Goal: Task Accomplishment & Management: Manage account settings

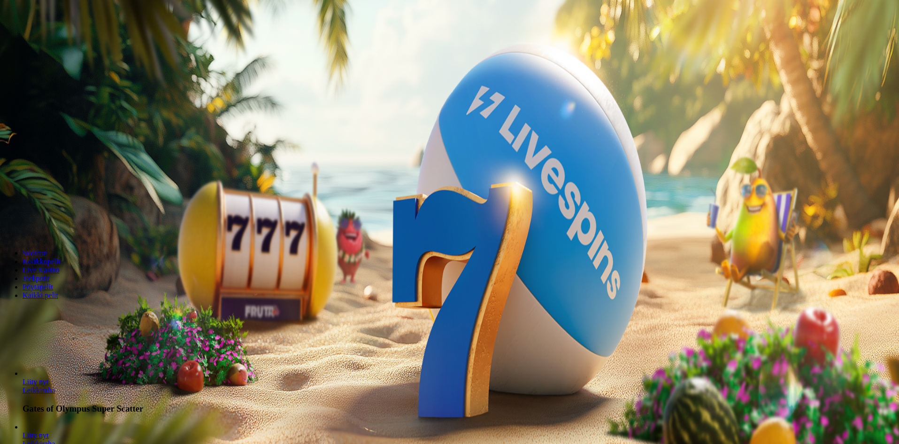
click at [57, 38] on span "Kirjaudu" at bounding box center [65, 34] width 23 height 7
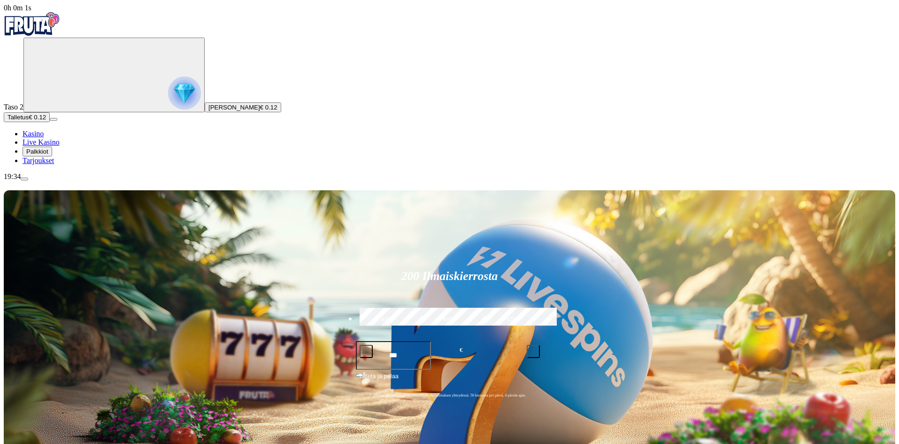
click at [48, 155] on span "Palkkiot" at bounding box center [37, 151] width 22 height 7
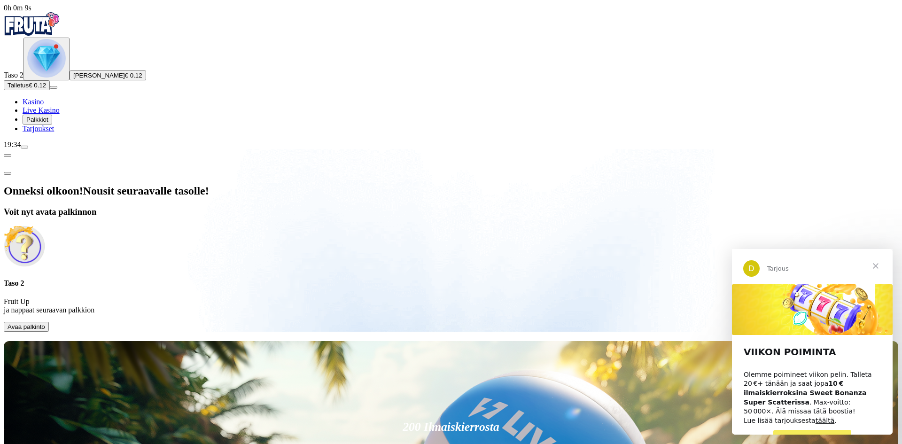
click at [805, 434] on span "PELAA NYT" at bounding box center [812, 438] width 41 height 8
click at [24, 147] on span "menu icon" at bounding box center [24, 147] width 0 height 0
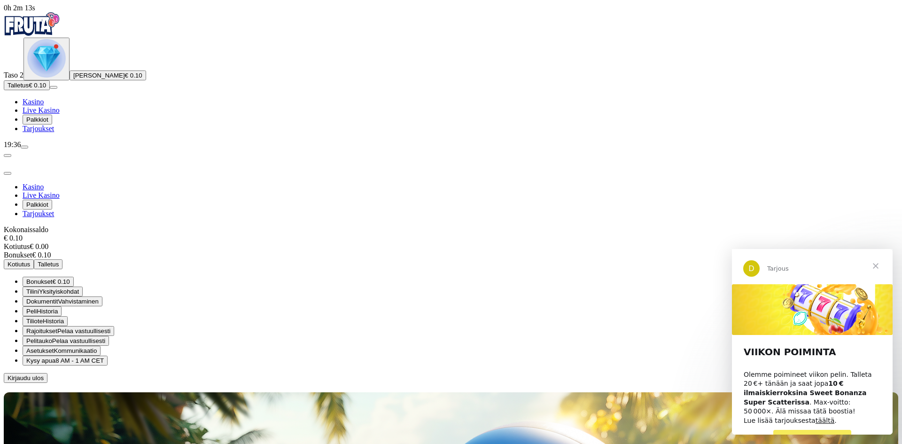
click at [43, 317] on span "Tiliote" at bounding box center [34, 320] width 16 height 7
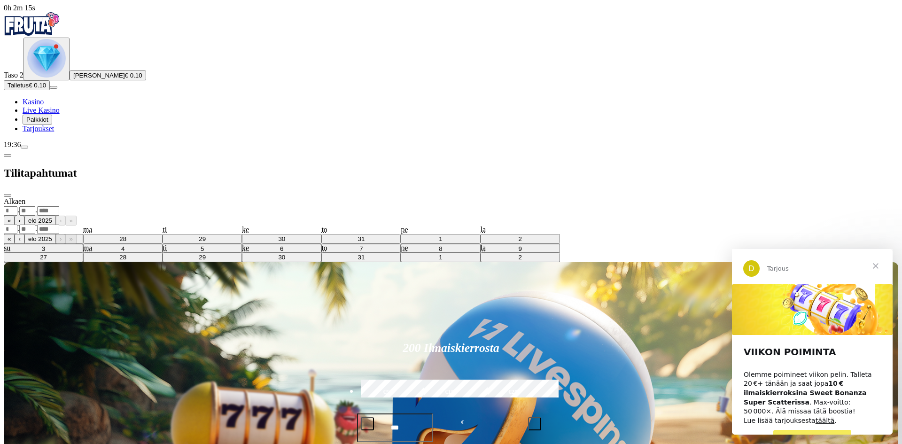
click at [160, 197] on div "Alkaen . . « ‹ elo 2025 › » su ma ti ke to pe la 27 28 29 30 31 1 2 3 4 5 6 7 8…" at bounding box center [451, 206] width 894 height 18
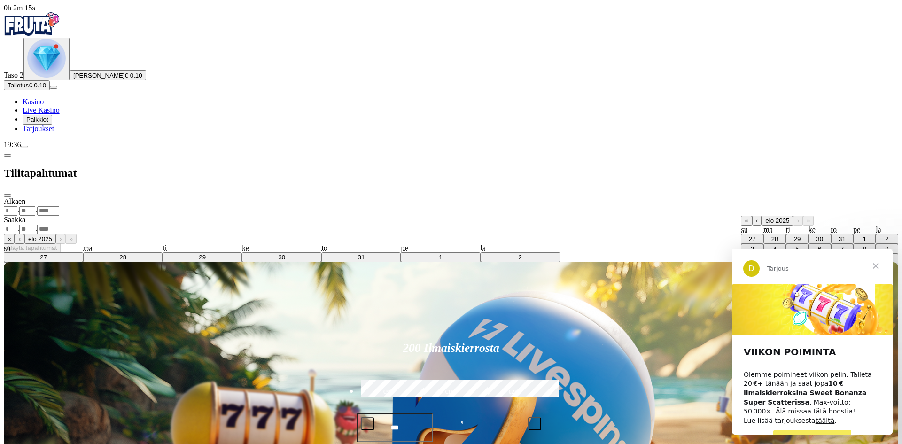
drag, startPoint x: 185, startPoint y: 259, endPoint x: 183, endPoint y: 146, distance: 113.6
click at [184, 253] on div "Alkaen . . « ‹ elo 2025 › » su ma ti ke to pe la 27 28 29 30 31 1 2 3 4 5 6 7 8…" at bounding box center [451, 224] width 894 height 55
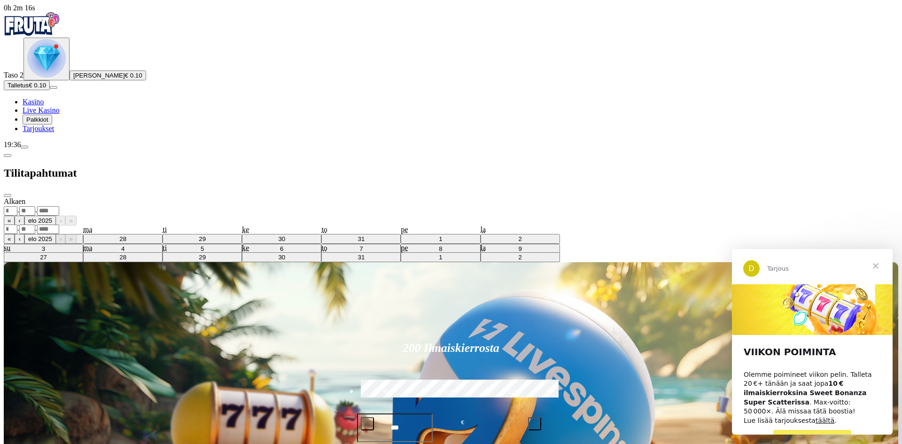
click at [33, 235] on select "******** ********" at bounding box center [18, 239] width 29 height 8
select select "********"
click at [33, 235] on select "******** ********" at bounding box center [18, 239] width 29 height 8
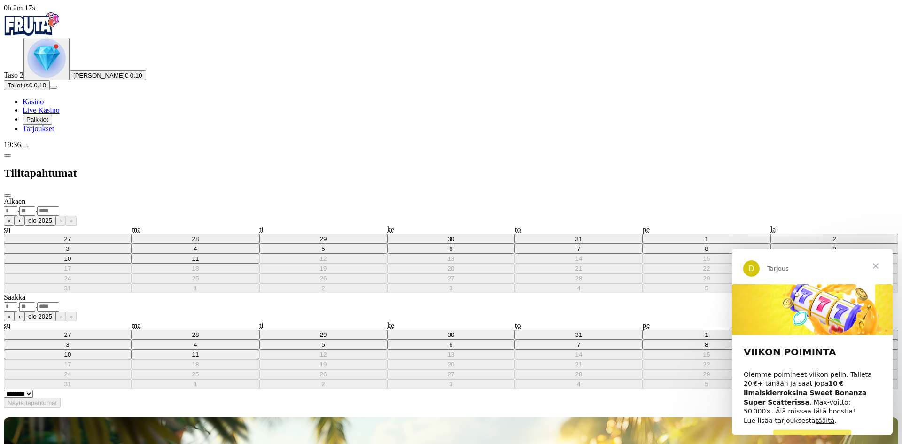
click at [174, 197] on div "Alkaen . . « ‹ elo 2025 › » su ma ti ke to pe la 27 28 29 30 31 1 2 3 4 5 6 7 8…" at bounding box center [451, 245] width 894 height 96
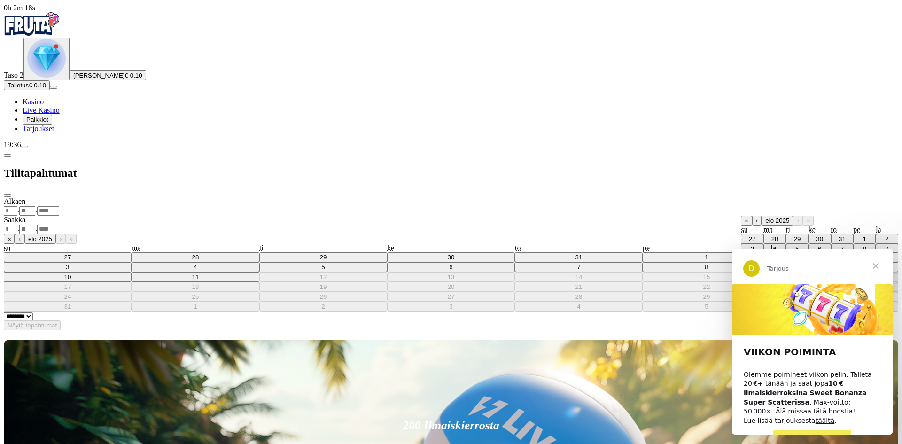
click at [795, 245] on abbr "5" at bounding box center [796, 248] width 3 height 7
type input "*"
type input "****"
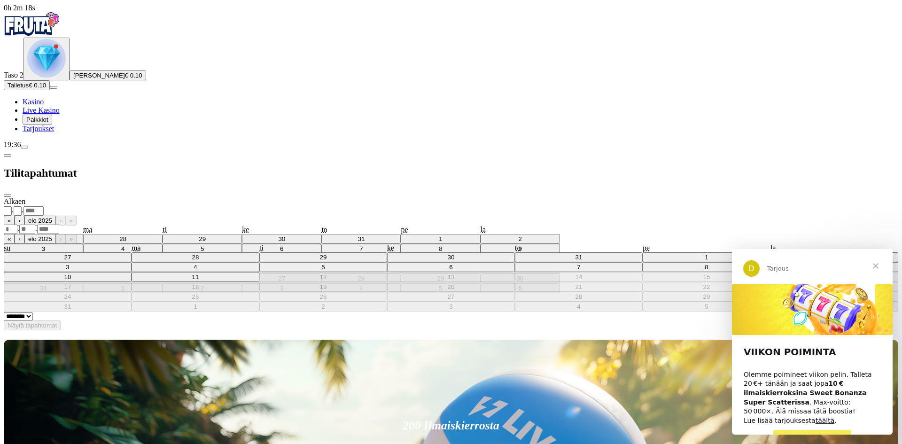
click at [247, 224] on div ". ." at bounding box center [451, 229] width 894 height 10
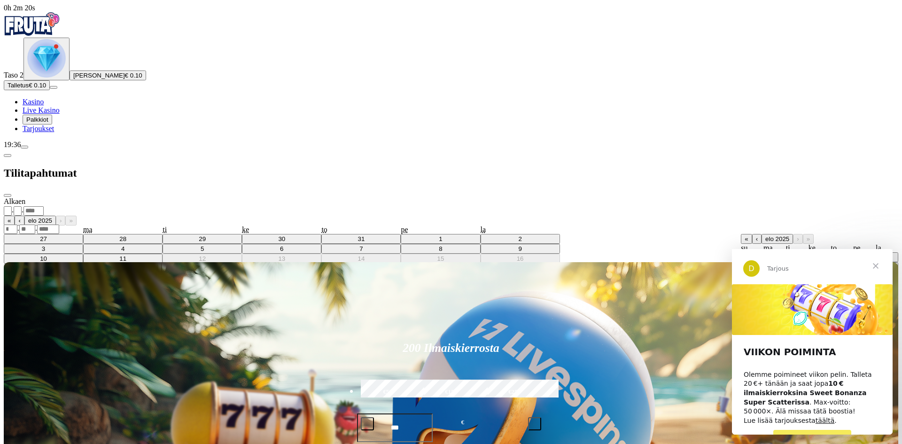
click at [771, 273] on abbr "11" at bounding box center [774, 276] width 7 height 7
type input "**"
type input "*"
type input "****"
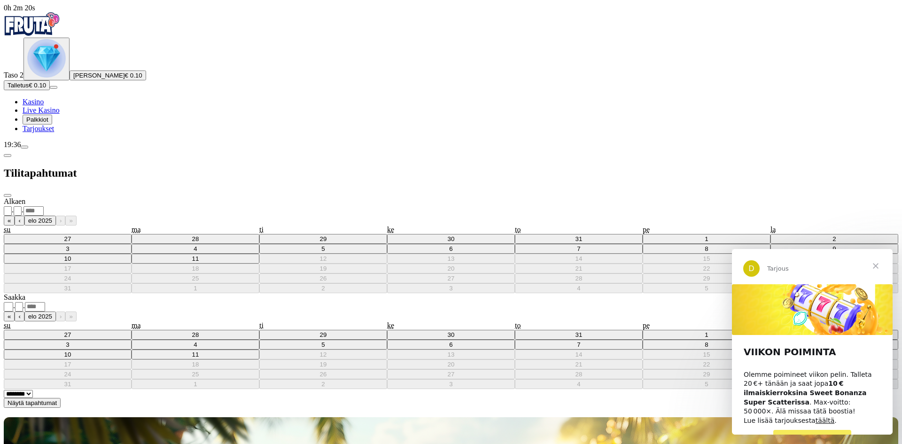
click at [57, 399] on span "Näytä tapahtumat" at bounding box center [32, 402] width 49 height 7
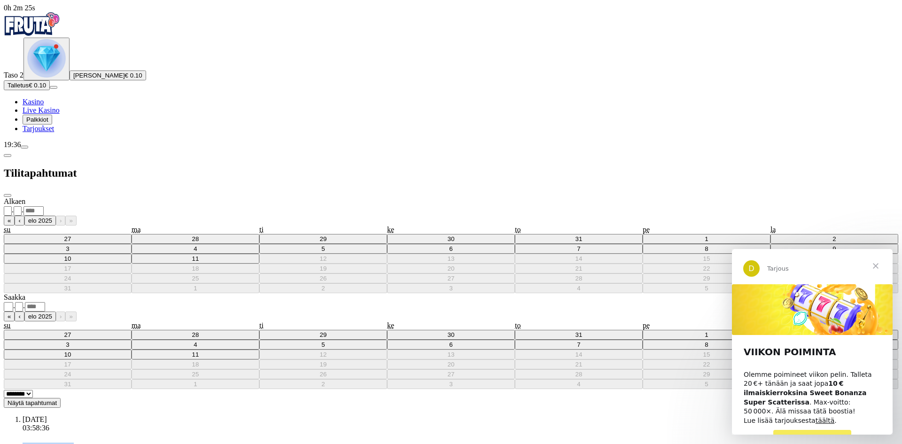
drag, startPoint x: 144, startPoint y: 174, endPoint x: 195, endPoint y: 198, distance: 56.1
click at [194, 415] on li "05.08.2025 03:58:36 2025080529680640 Success Withdrawal transaction_history.ZIM…" at bounding box center [460, 442] width 875 height 54
click at [195, 415] on li "05.08.2025 03:58:36 2025080529680640 Success Withdrawal transaction_history.ZIM…" at bounding box center [460, 442] width 875 height 54
click at [57, 399] on span "Näytä tapahtumat" at bounding box center [32, 402] width 49 height 7
click at [33, 390] on select "******** ********" at bounding box center [18, 394] width 29 height 8
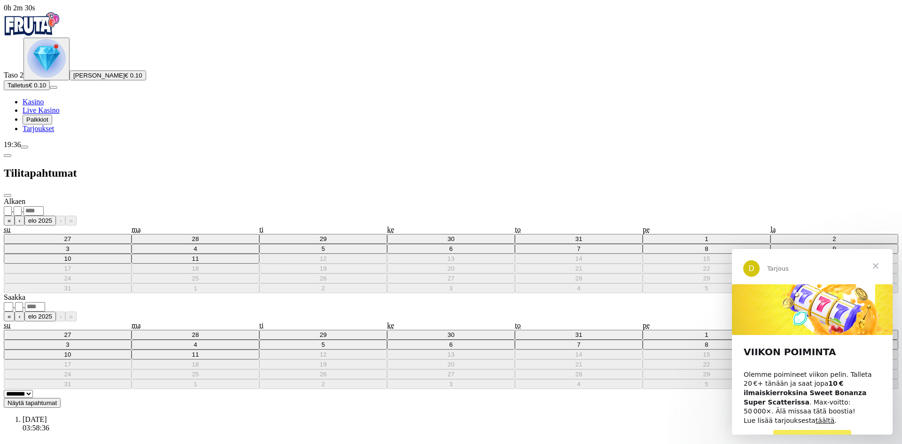
select select "*******"
click at [33, 390] on select "******** ********" at bounding box center [18, 394] width 29 height 8
click at [104, 149] on div "Tilitapahtumat" at bounding box center [451, 173] width 894 height 48
click at [110, 149] on div "Tilitapahtumat" at bounding box center [451, 173] width 894 height 48
click at [8, 155] on span "chevron-left icon" at bounding box center [8, 155] width 0 height 0
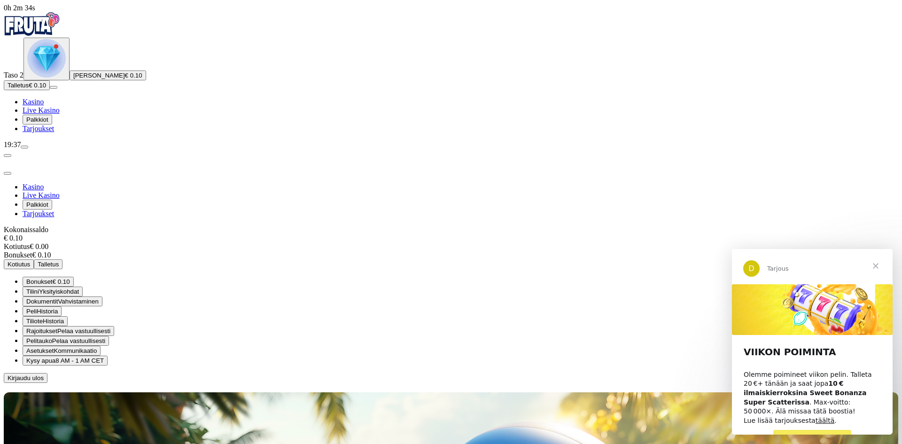
click at [39, 288] on span "Tilini" at bounding box center [32, 291] width 13 height 7
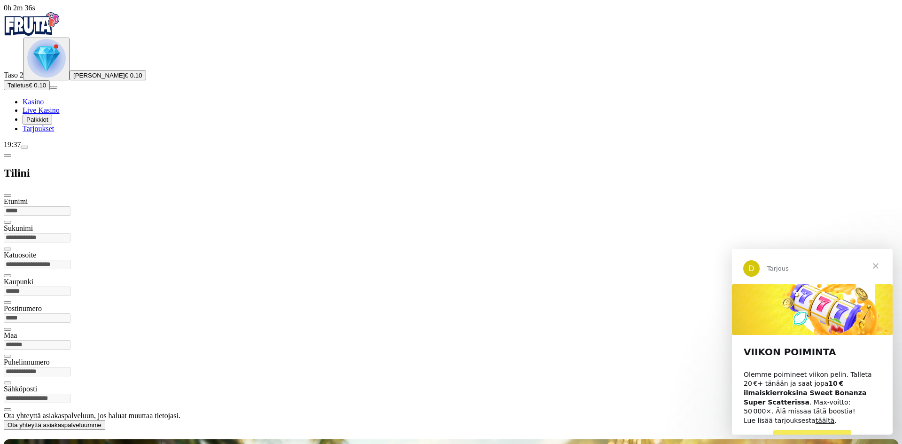
click at [8, 155] on span "chevron-left icon" at bounding box center [8, 155] width 0 height 0
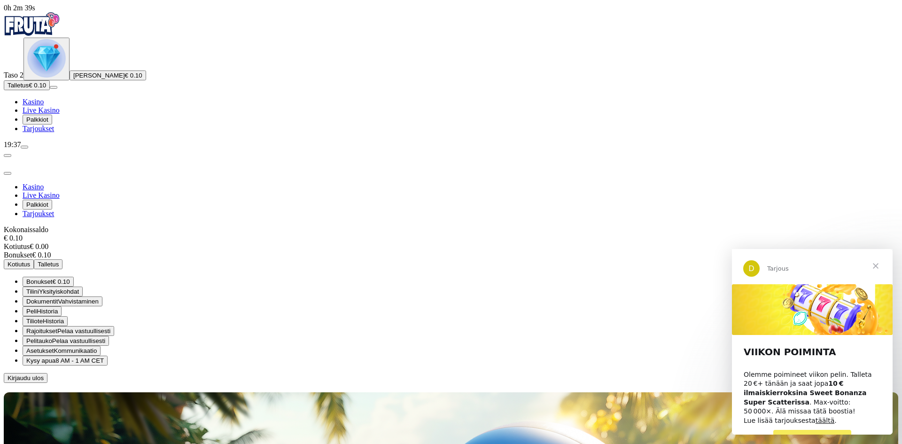
click at [37, 308] on span "Peli" at bounding box center [31, 311] width 10 height 7
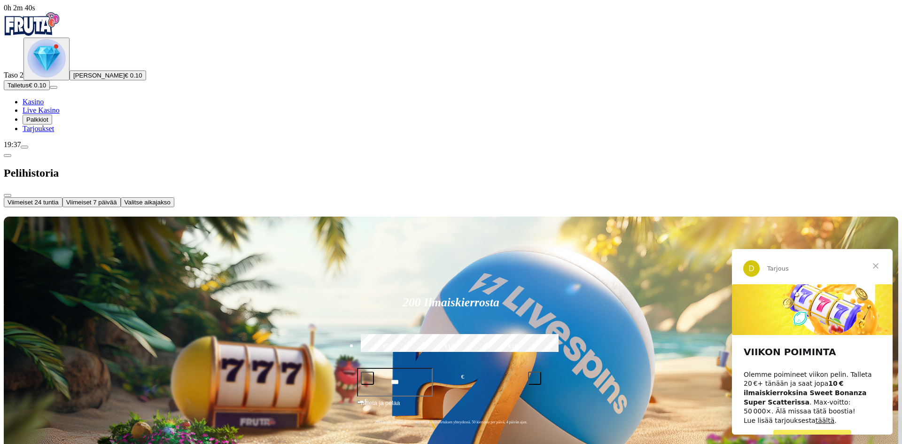
click at [8, 155] on span "chevron-left icon" at bounding box center [8, 155] width 0 height 0
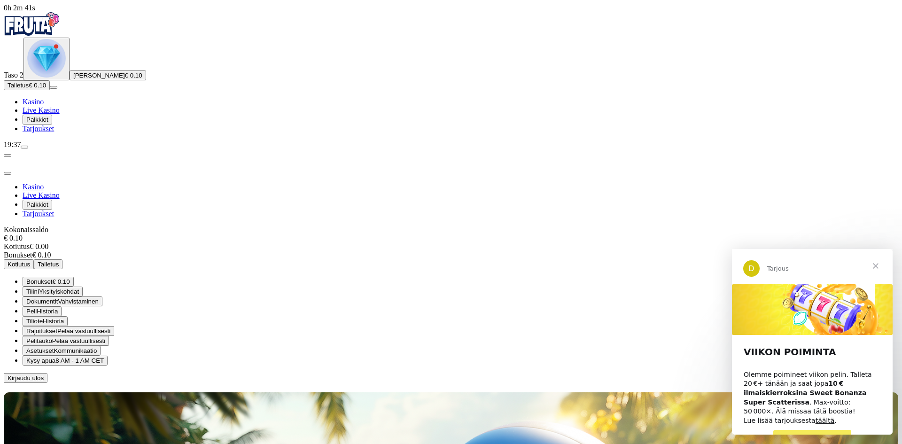
click at [52, 337] on span "Pelitauko" at bounding box center [39, 340] width 26 height 7
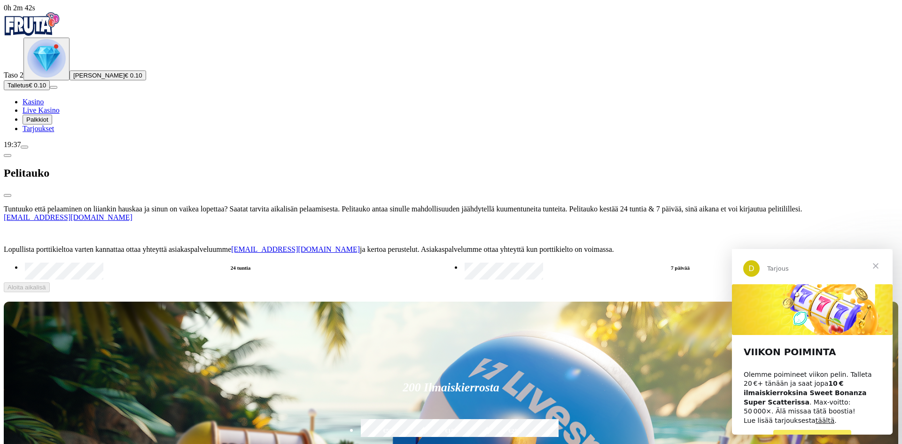
click at [8, 155] on span "chevron-left icon" at bounding box center [8, 155] width 0 height 0
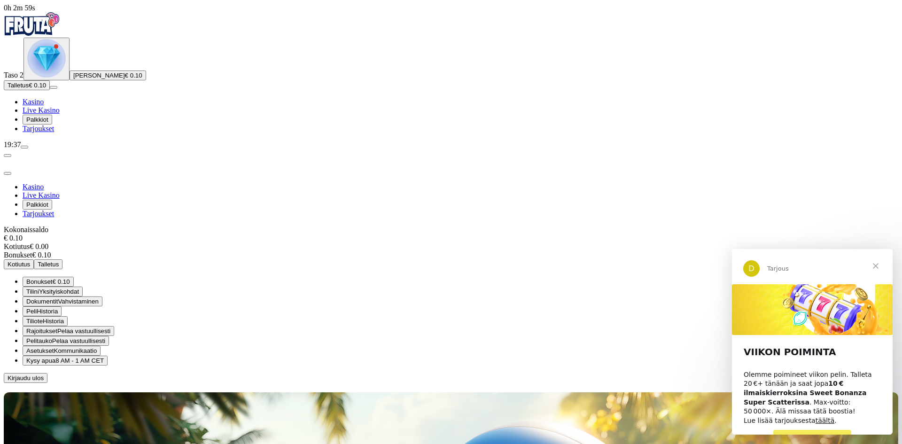
drag, startPoint x: 81, startPoint y: 418, endPoint x: 87, endPoint y: 425, distance: 9.6
click at [83, 149] on div "19:37" at bounding box center [451, 144] width 894 height 8
click at [24, 147] on span "menu icon" at bounding box center [24, 147] width 0 height 0
drag, startPoint x: 171, startPoint y: 141, endPoint x: 176, endPoint y: 141, distance: 5.2
click at [70, 278] on span "€ 0.10" at bounding box center [61, 281] width 17 height 7
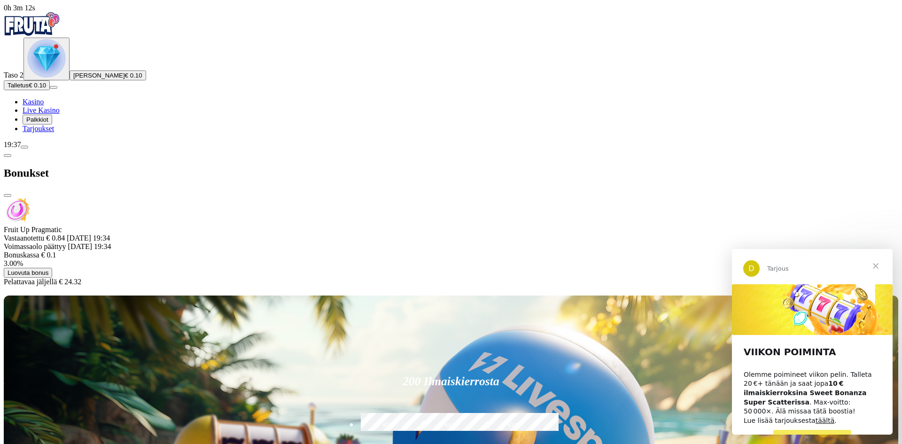
click at [48, 269] on span "Luovuta bonus" at bounding box center [28, 272] width 41 height 7
click at [255, 335] on button "Luovuta bonus" at bounding box center [279, 340] width 48 height 10
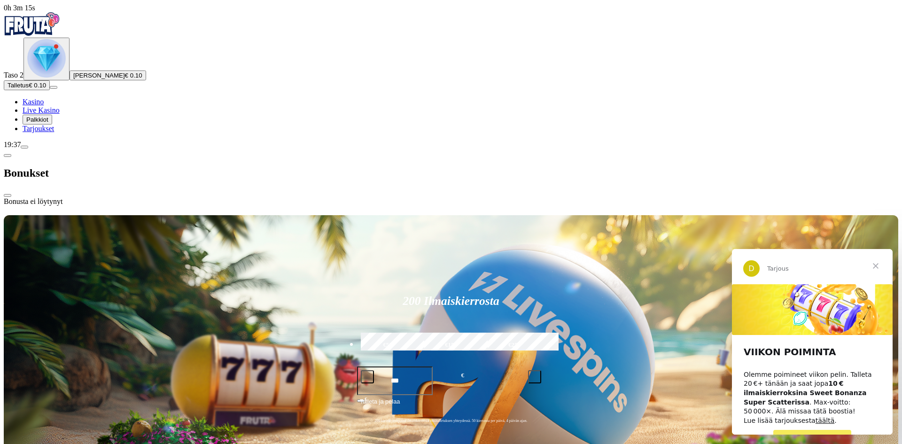
click at [8, 155] on span "chevron-left icon" at bounding box center [8, 155] width 0 height 0
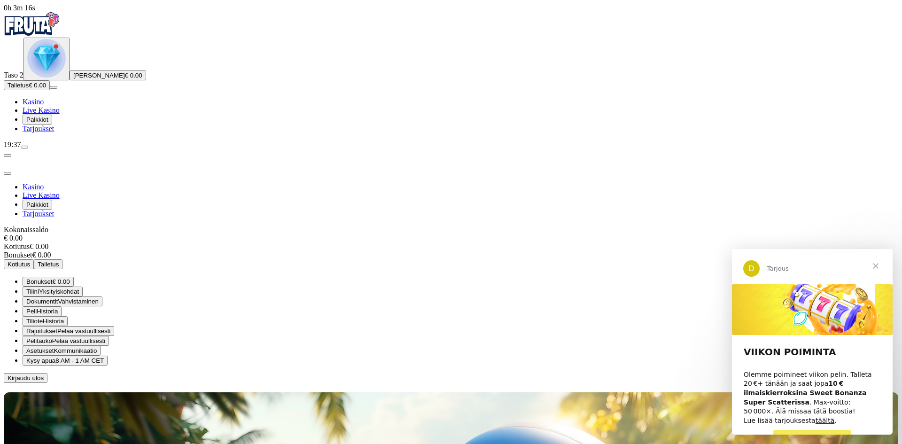
click at [39, 288] on span "Tilini" at bounding box center [32, 291] width 13 height 7
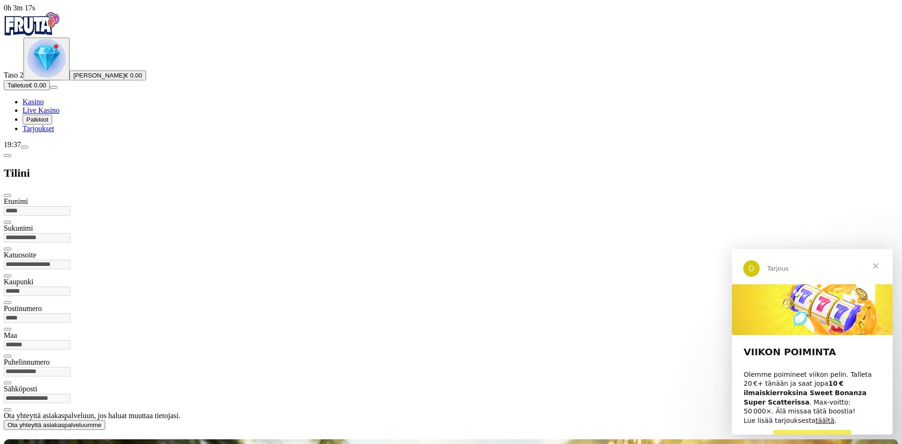
click at [8, 155] on span "chevron-left icon" at bounding box center [8, 155] width 0 height 0
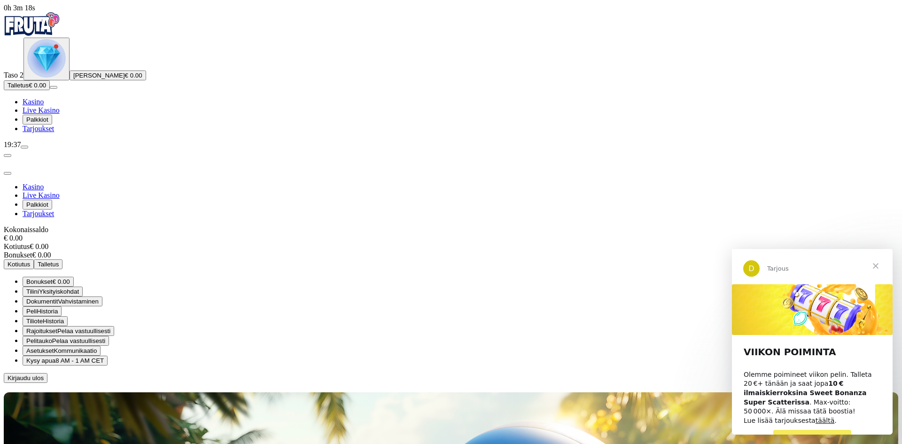
click at [37, 308] on span "Peli" at bounding box center [31, 311] width 10 height 7
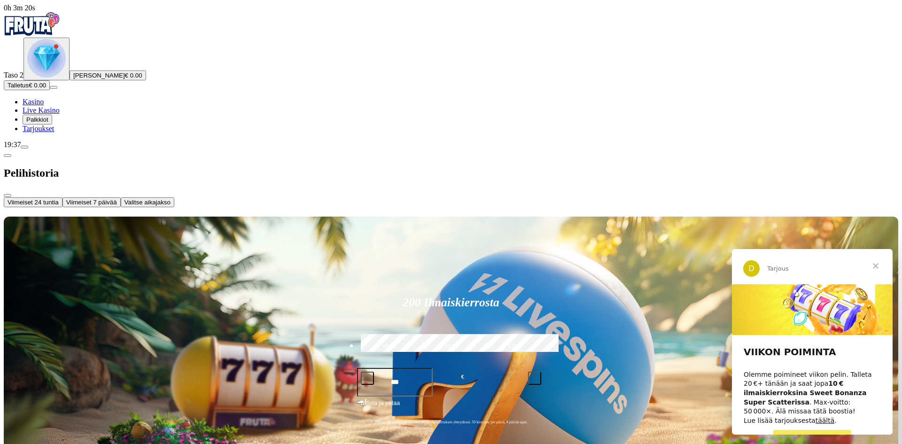
drag, startPoint x: 129, startPoint y: 13, endPoint x: 123, endPoint y: 16, distance: 7.3
click at [129, 149] on div "Pelihistoria" at bounding box center [451, 173] width 894 height 48
click at [11, 154] on button "button" at bounding box center [8, 155] width 8 height 3
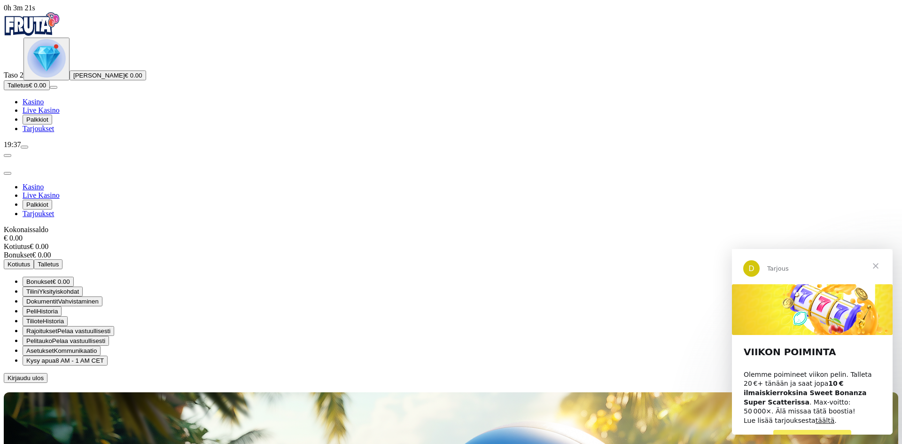
click at [58, 298] on span "Dokumentit" at bounding box center [41, 301] width 31 height 7
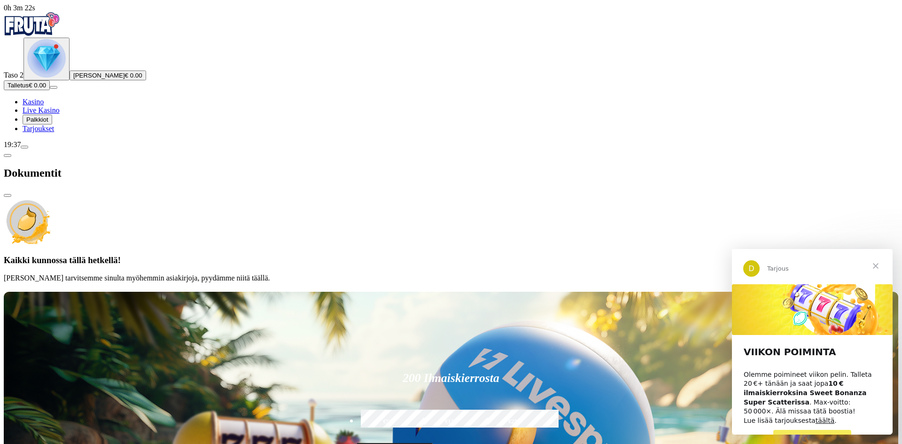
click at [8, 155] on span "chevron-left icon" at bounding box center [8, 155] width 0 height 0
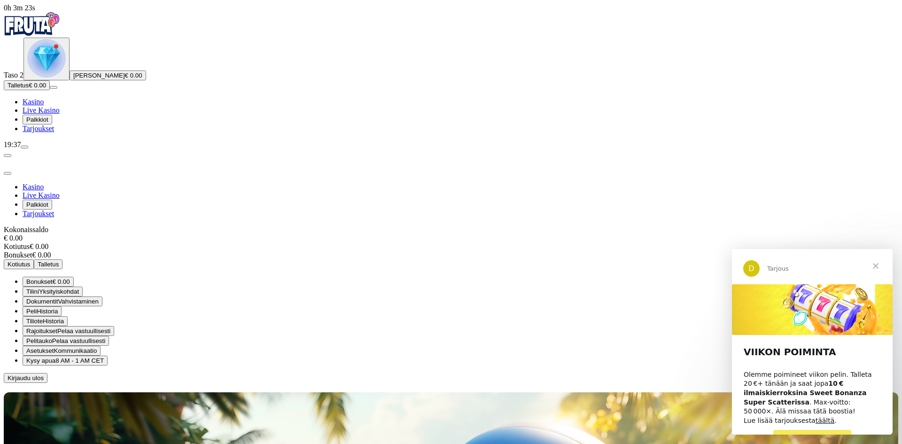
click at [64, 317] on span "Historia" at bounding box center [53, 320] width 21 height 7
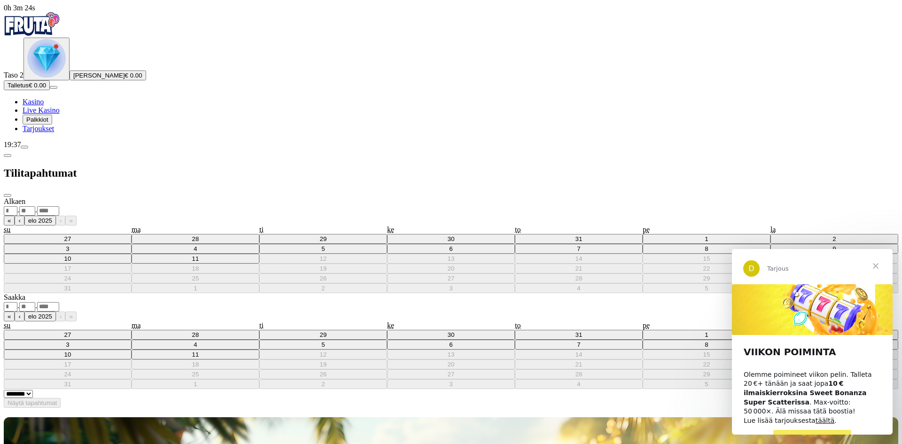
click at [8, 155] on span "chevron-left icon" at bounding box center [8, 155] width 0 height 0
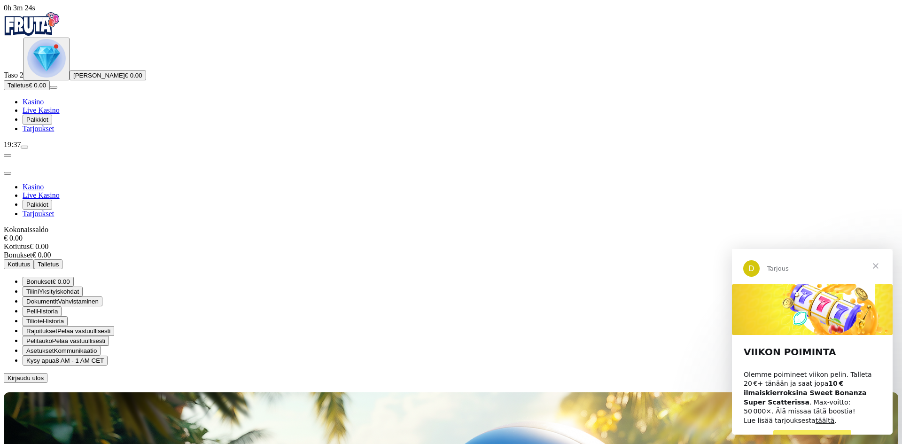
click at [114, 326] on button "Rajoitukset Pelaa vastuullisesti" at bounding box center [69, 331] width 92 height 10
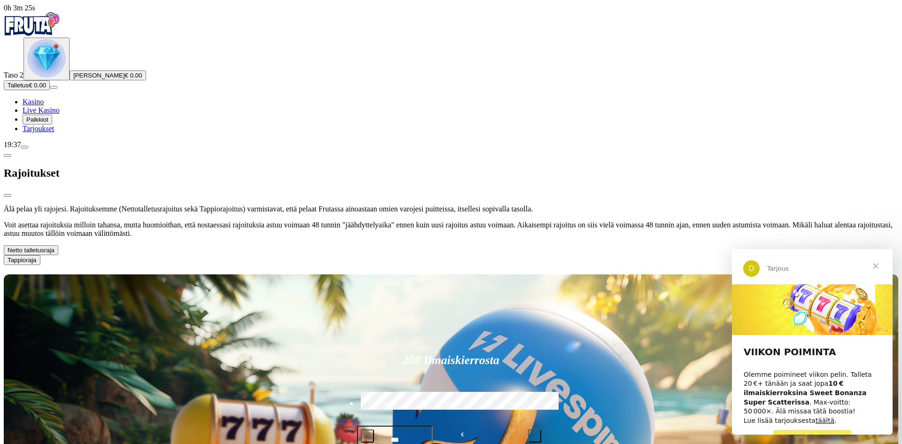
click at [8, 155] on span "chevron-left icon" at bounding box center [8, 155] width 0 height 0
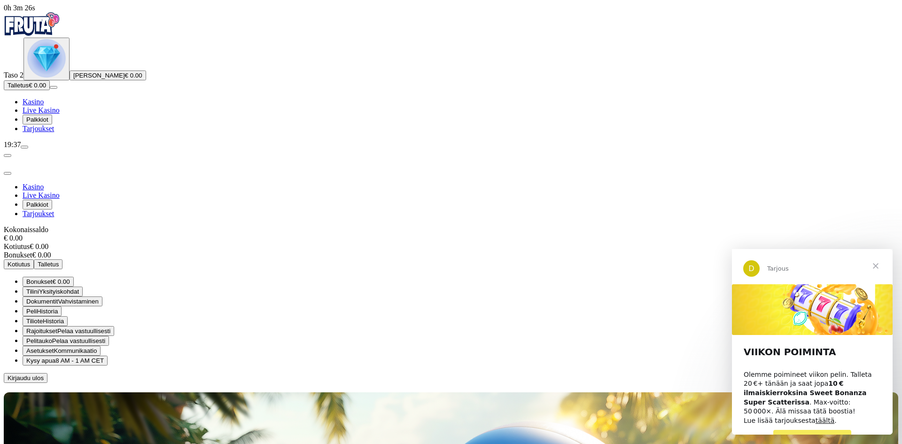
click at [100, 346] on button "Asetukset Kommunikaatio" at bounding box center [62, 351] width 78 height 10
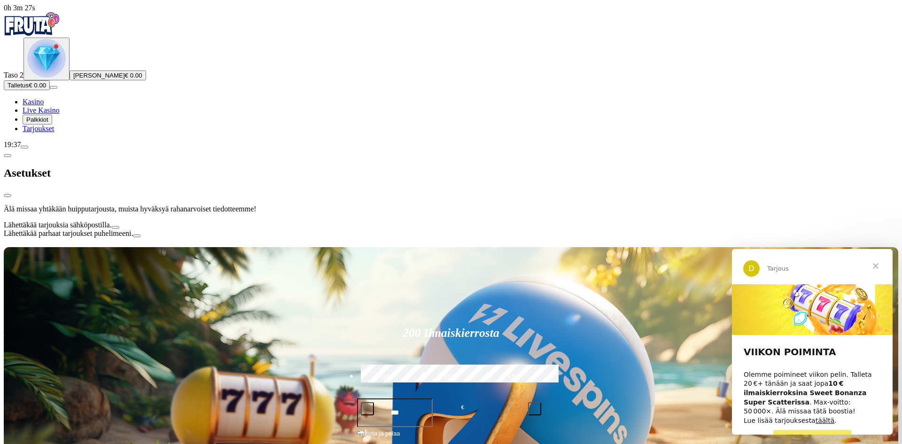
click at [123, 149] on div "Asetukset" at bounding box center [451, 173] width 894 height 48
click at [8, 155] on span "chevron-left icon" at bounding box center [8, 155] width 0 height 0
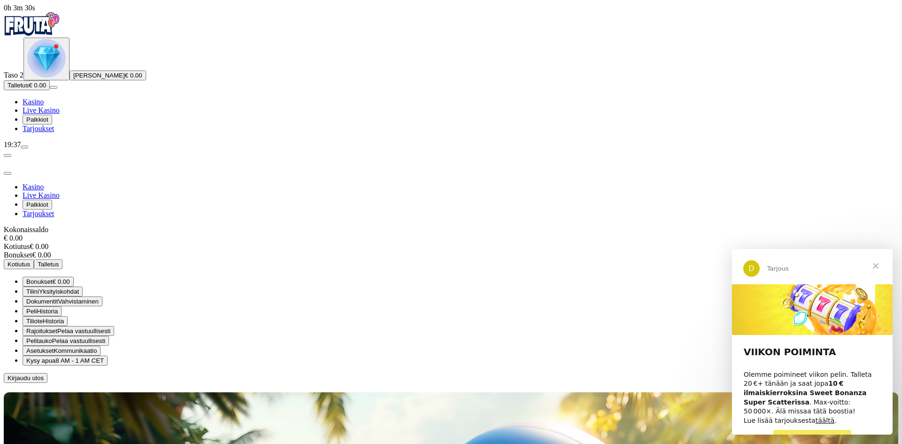
click at [105, 337] on span "Pelaa vastuullisesti" at bounding box center [78, 340] width 53 height 7
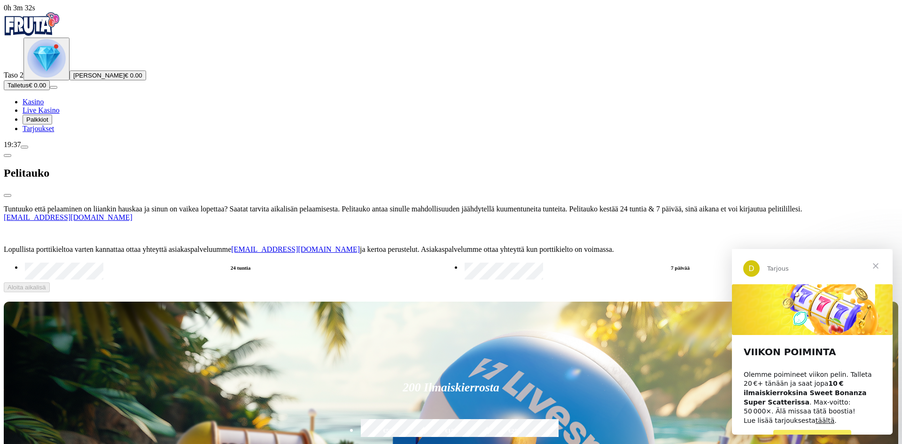
click at [119, 149] on div "Pelitauko" at bounding box center [451, 173] width 894 height 48
click at [8, 155] on span "chevron-left icon" at bounding box center [8, 155] width 0 height 0
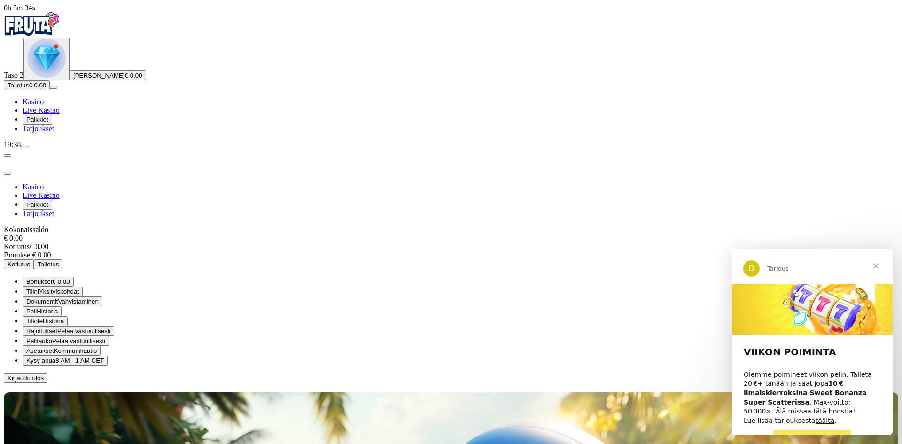
click at [109, 336] on button "Pelitauko Pelaa vastuullisesti" at bounding box center [66, 341] width 86 height 10
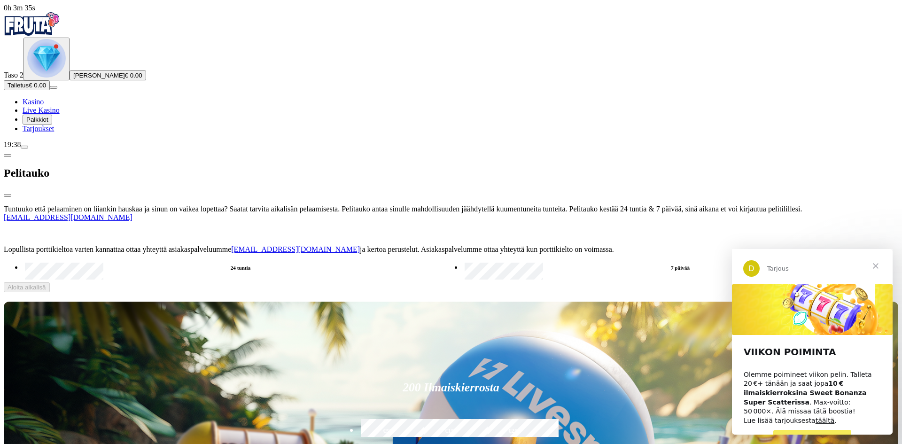
click at [108, 149] on div "Pelitauko" at bounding box center [451, 173] width 894 height 48
click at [110, 149] on div "Pelitauko" at bounding box center [451, 173] width 894 height 48
click at [8, 155] on span "chevron-left icon" at bounding box center [8, 155] width 0 height 0
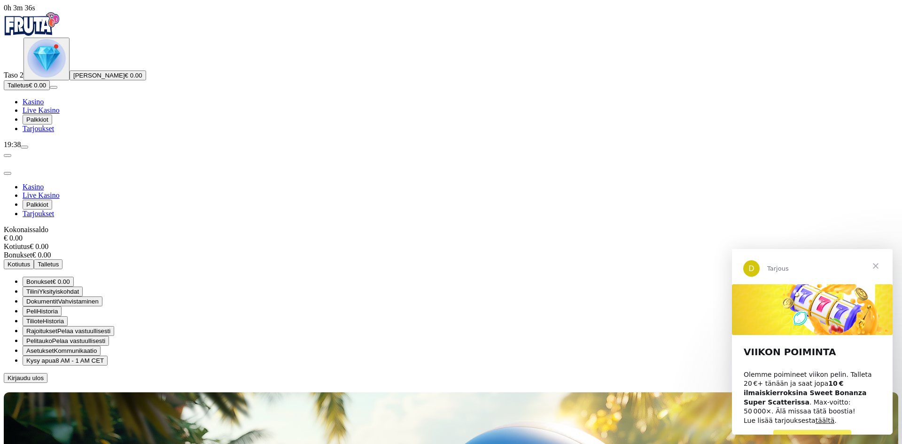
click at [108, 355] on button "Kysy apua 8 AM - 1 AM CET" at bounding box center [65, 360] width 85 height 10
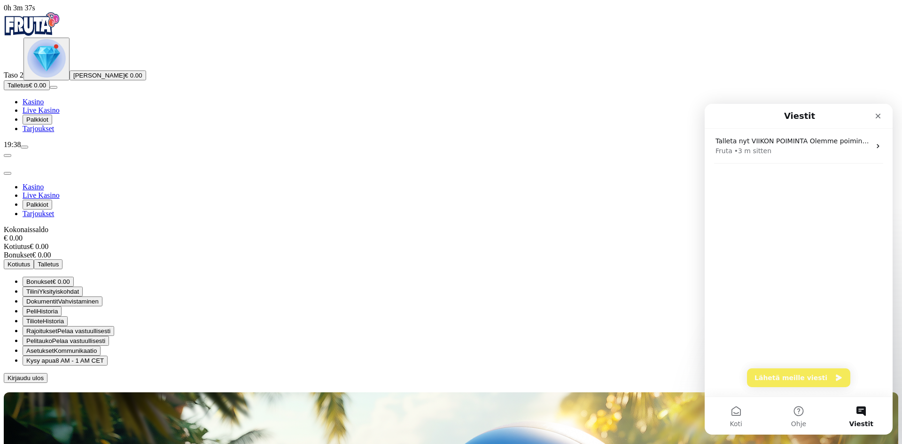
click at [55, 357] on span "Kysy apua" at bounding box center [40, 360] width 29 height 7
click at [793, 374] on button "Chattaa kanssamme" at bounding box center [798, 377] width 105 height 19
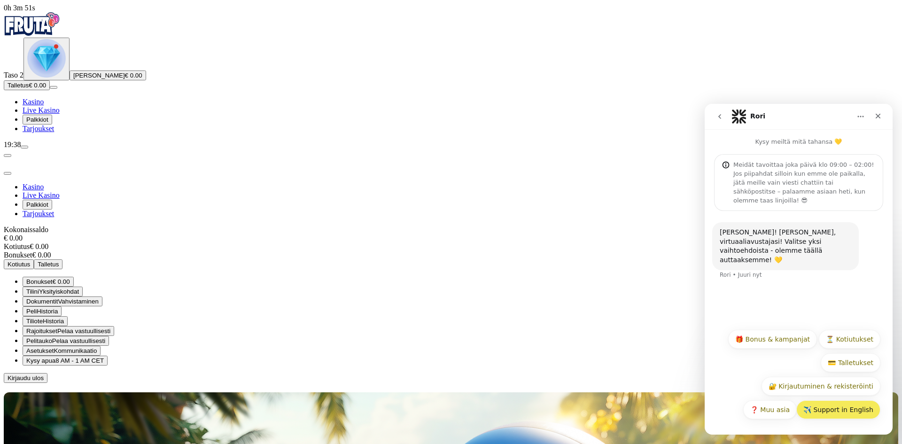
click at [845, 406] on button "✈️ Support in English" at bounding box center [838, 409] width 84 height 19
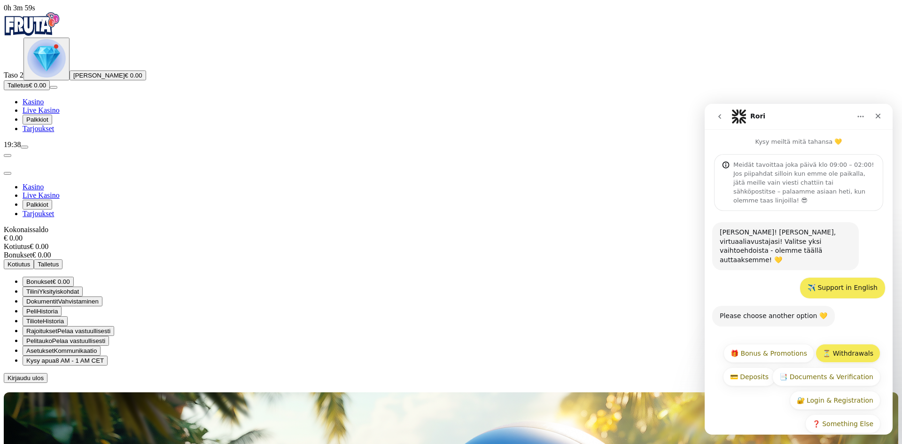
click at [839, 344] on button "⏳ Withdrawals" at bounding box center [847, 353] width 65 height 19
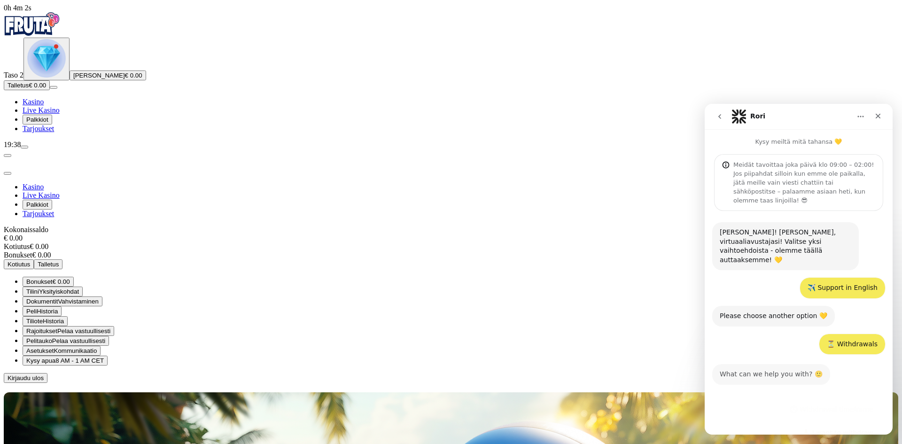
scroll to position [52, 0]
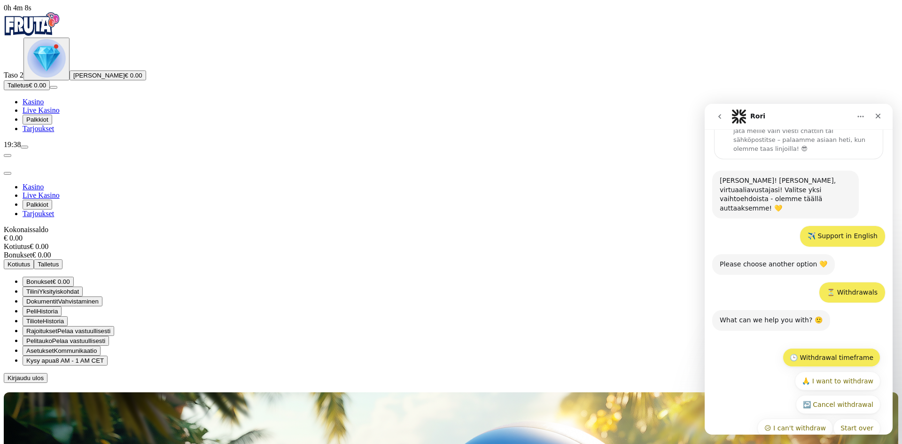
click at [827, 348] on button "🕒 Withdrawal timeframe" at bounding box center [831, 357] width 98 height 19
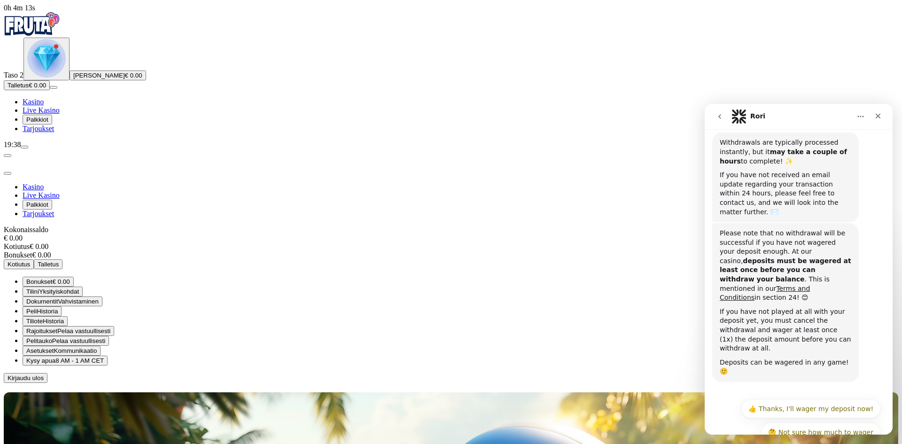
scroll to position [253, 0]
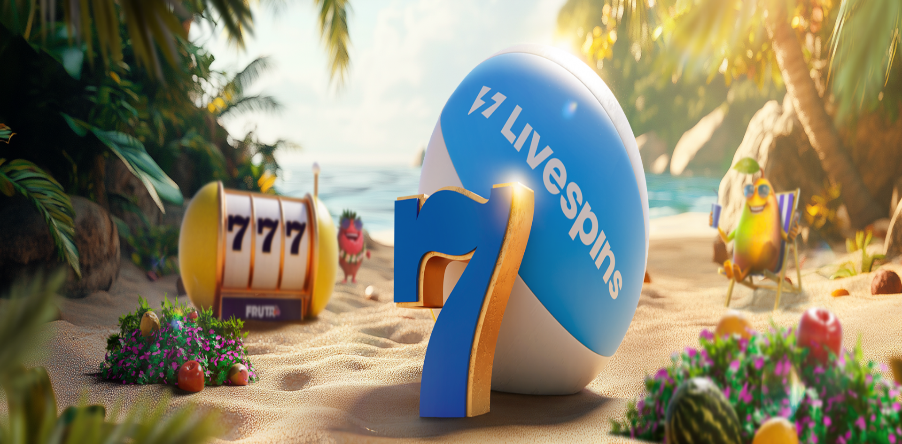
click at [48, 123] on span "Palkkiot" at bounding box center [37, 119] width 22 height 7
click at [60, 77] on img "Primary" at bounding box center [46, 58] width 39 height 39
click at [50, 77] on img "Primary" at bounding box center [46, 58] width 39 height 39
click at [45, 323] on span "Avaa palkinto" at bounding box center [27, 326] width 38 height 7
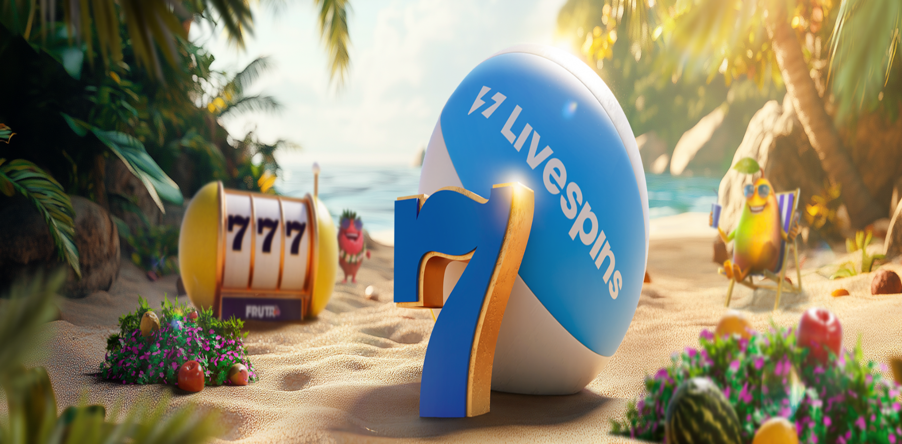
click at [47, 155] on span "Palkkiot" at bounding box center [37, 151] width 22 height 7
click at [45, 340] on button at bounding box center [42, 341] width 8 height 3
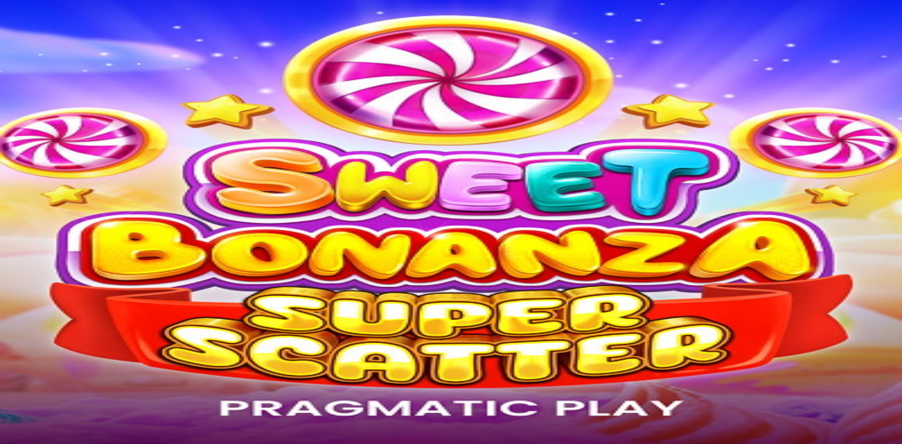
click at [48, 123] on span "Palkkiot" at bounding box center [37, 119] width 22 height 7
click at [48, 155] on span "Palkkiot" at bounding box center [37, 151] width 22 height 7
click at [44, 138] on span "Kasino" at bounding box center [33, 134] width 21 height 8
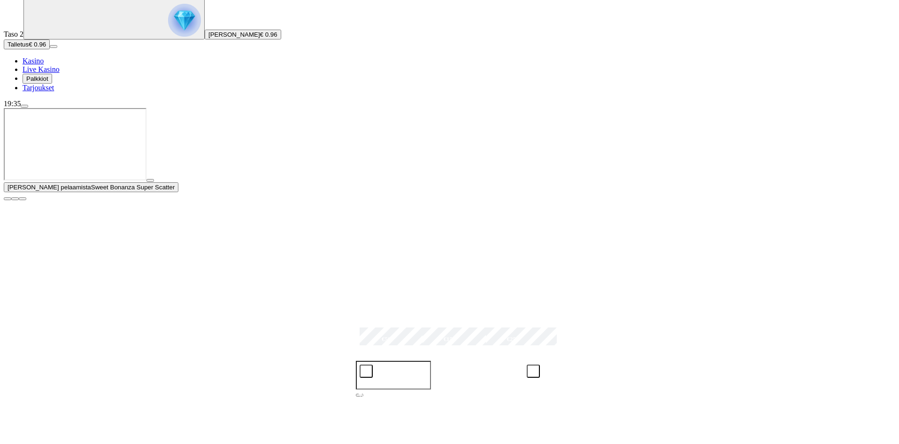
scroll to position [94, 0]
